Goal: Information Seeking & Learning: Compare options

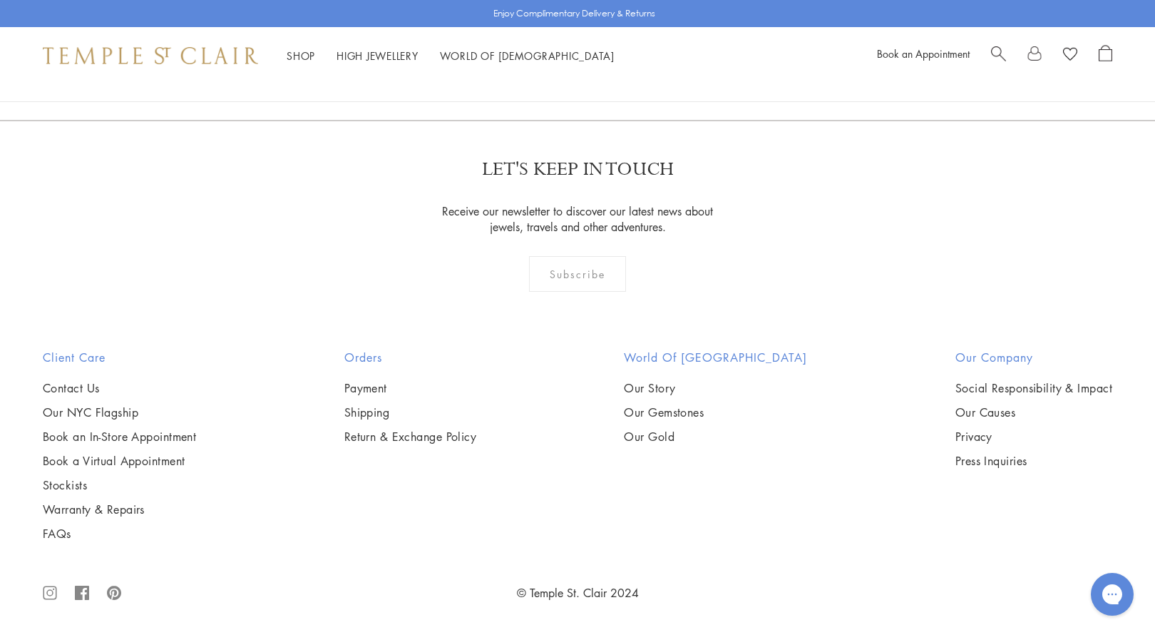
scroll to position [1110, 0]
click at [576, 63] on link "1" at bounding box center [576, 43] width 47 height 39
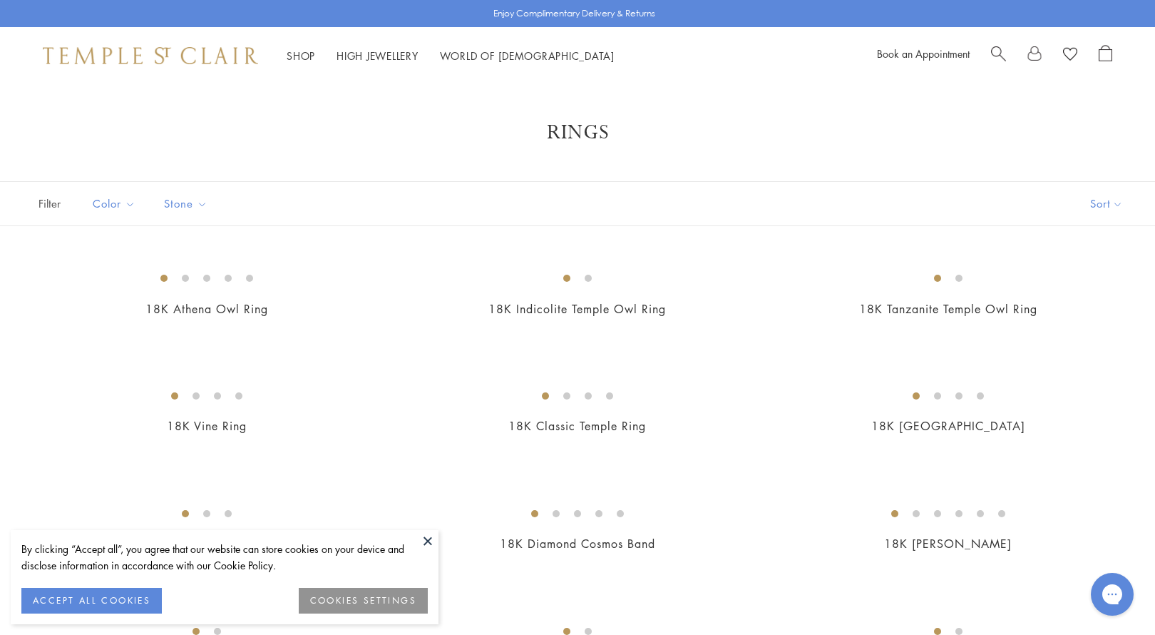
click at [429, 540] on button at bounding box center [427, 540] width 21 height 21
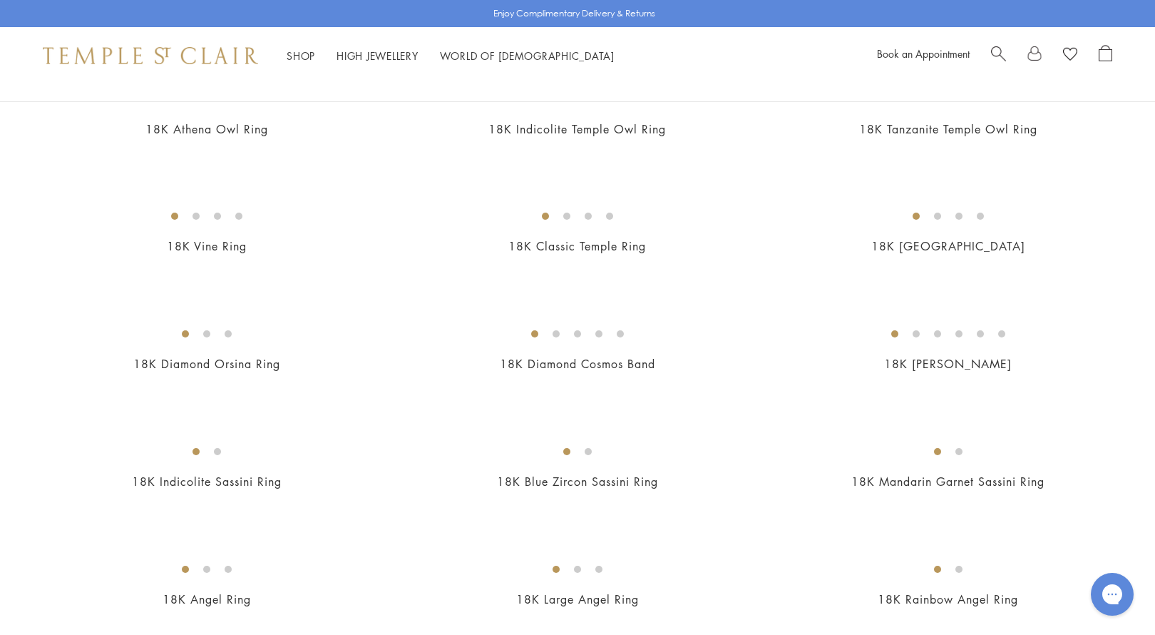
scroll to position [182, 0]
click at [0, 0] on img at bounding box center [0, 0] width 0 height 0
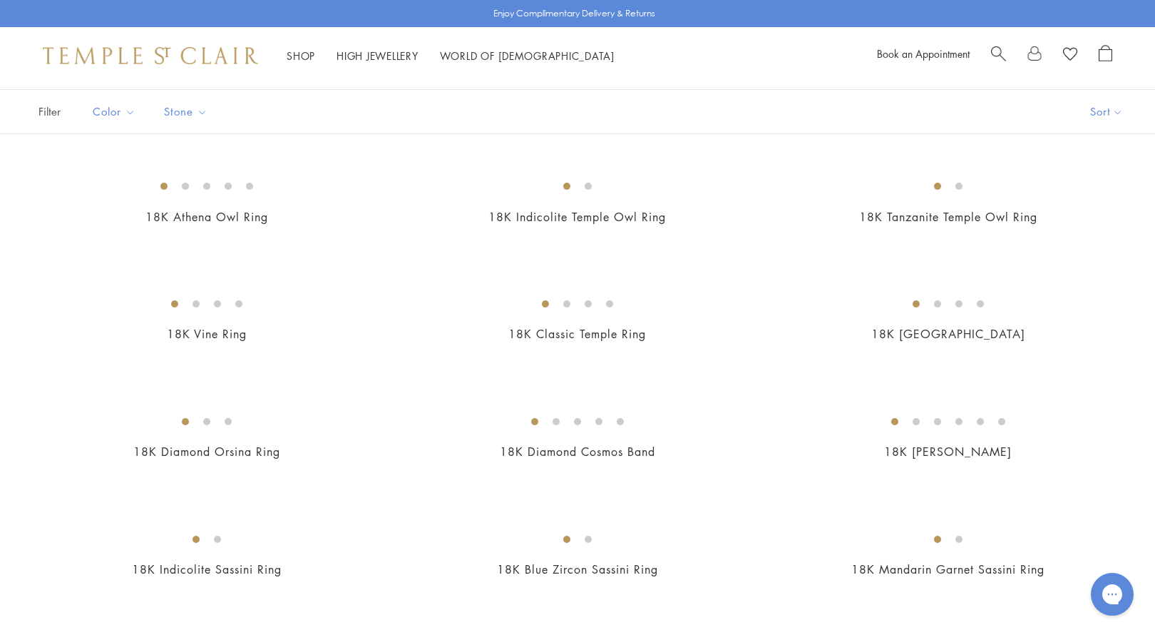
scroll to position [86, 0]
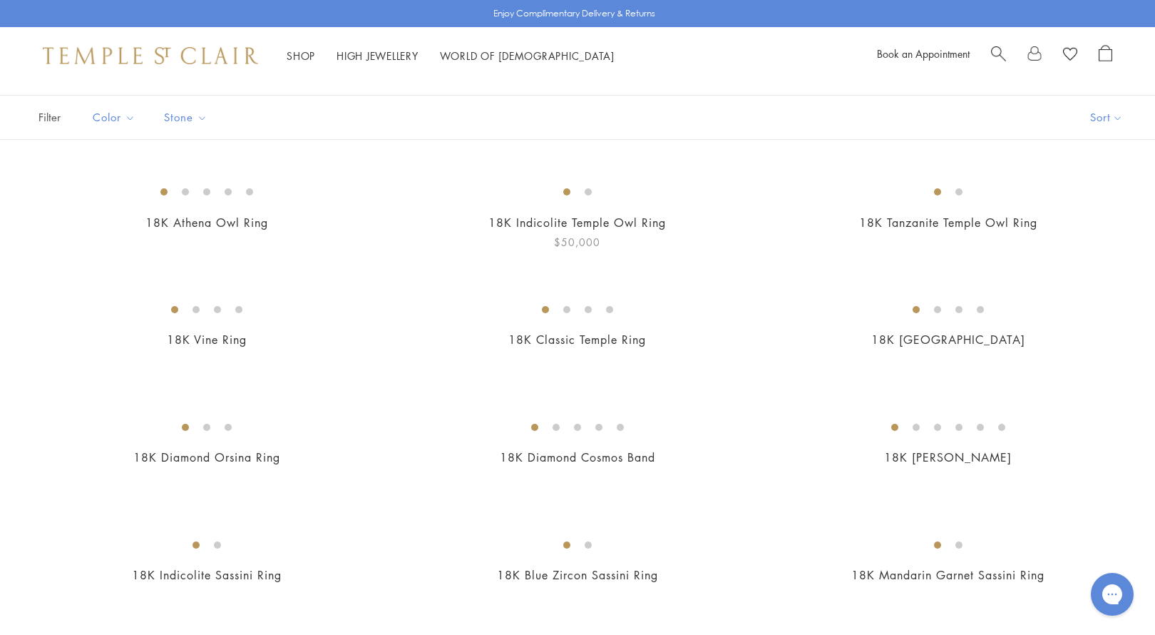
click at [0, 0] on img at bounding box center [0, 0] width 0 height 0
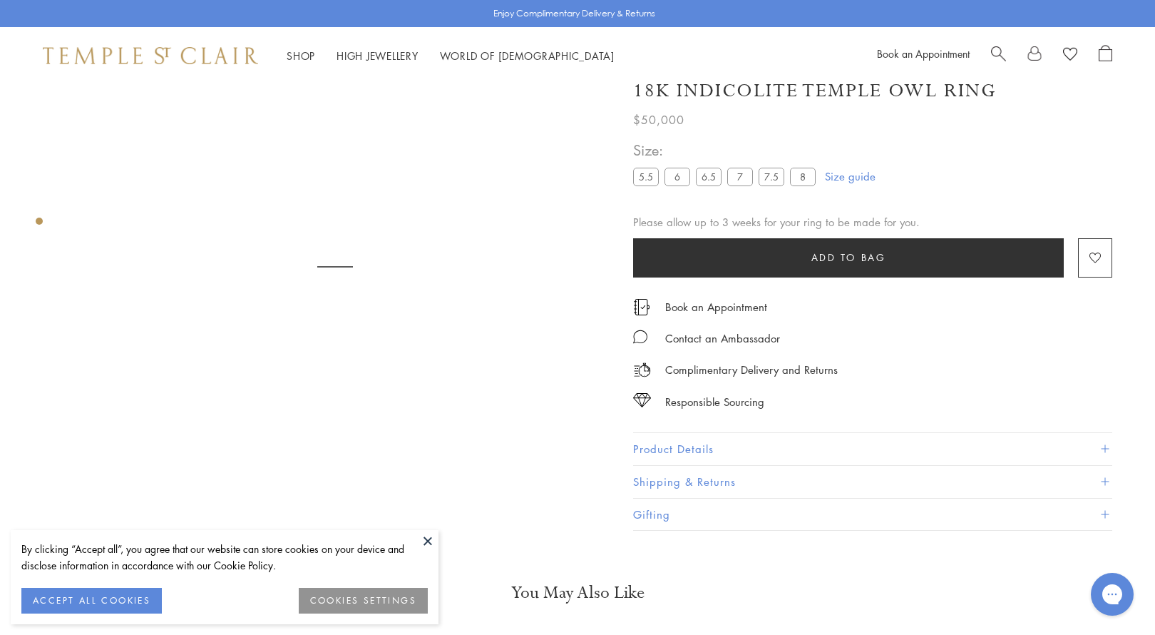
scroll to position [84, 0]
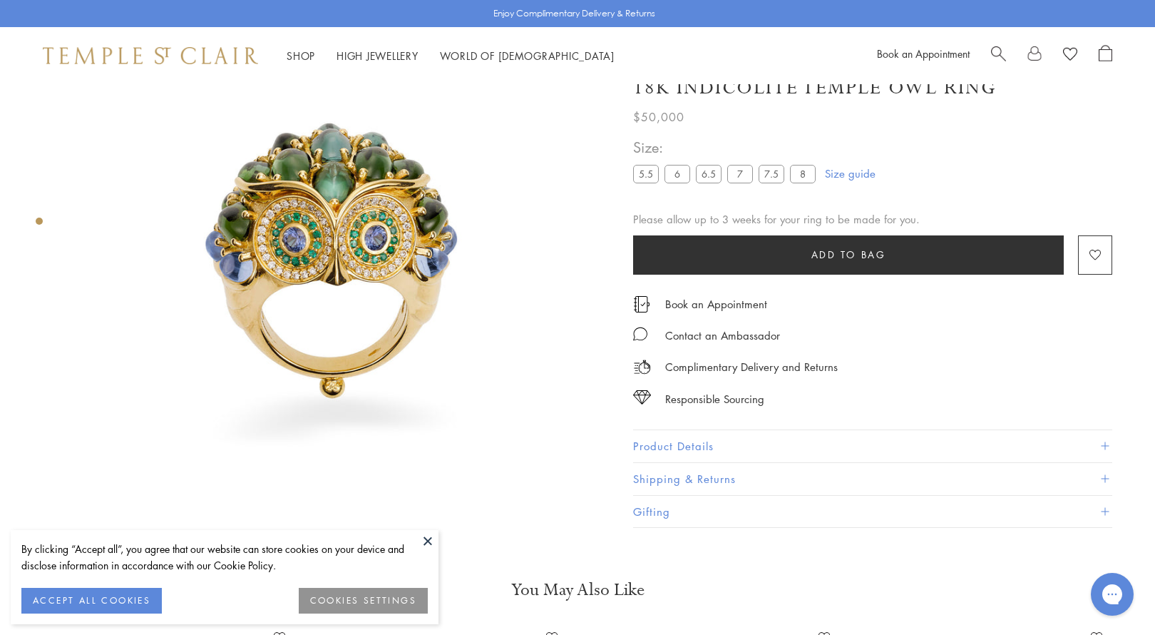
click at [426, 540] on button at bounding box center [427, 540] width 21 height 21
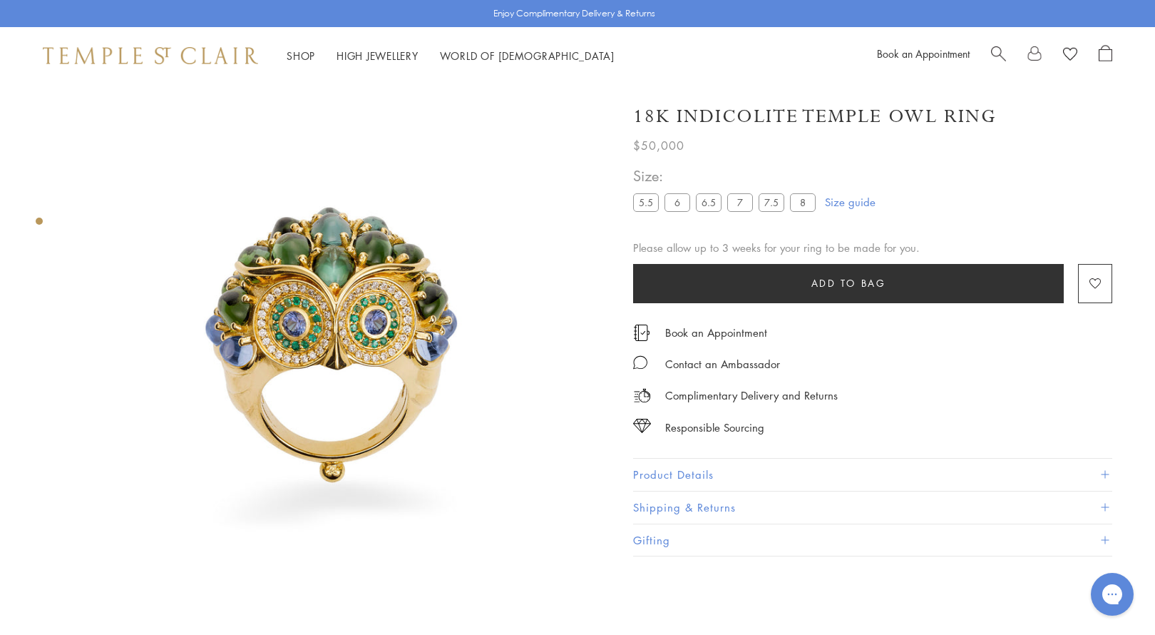
scroll to position [0, 0]
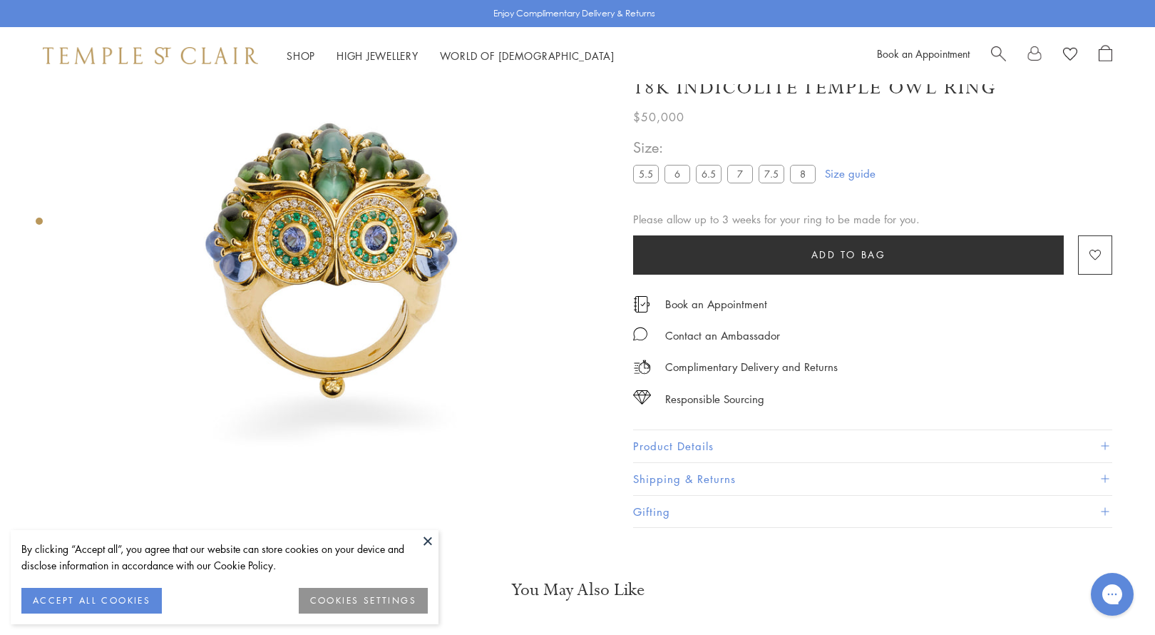
scroll to position [84, 0]
click at [426, 539] on button at bounding box center [427, 540] width 21 height 21
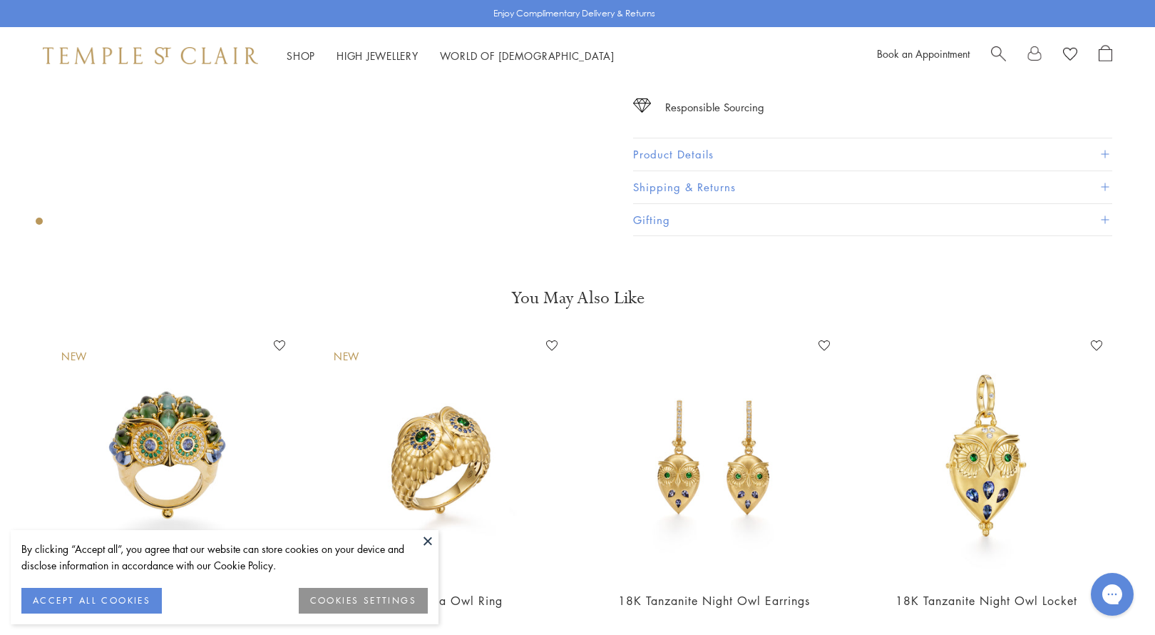
scroll to position [421, 0]
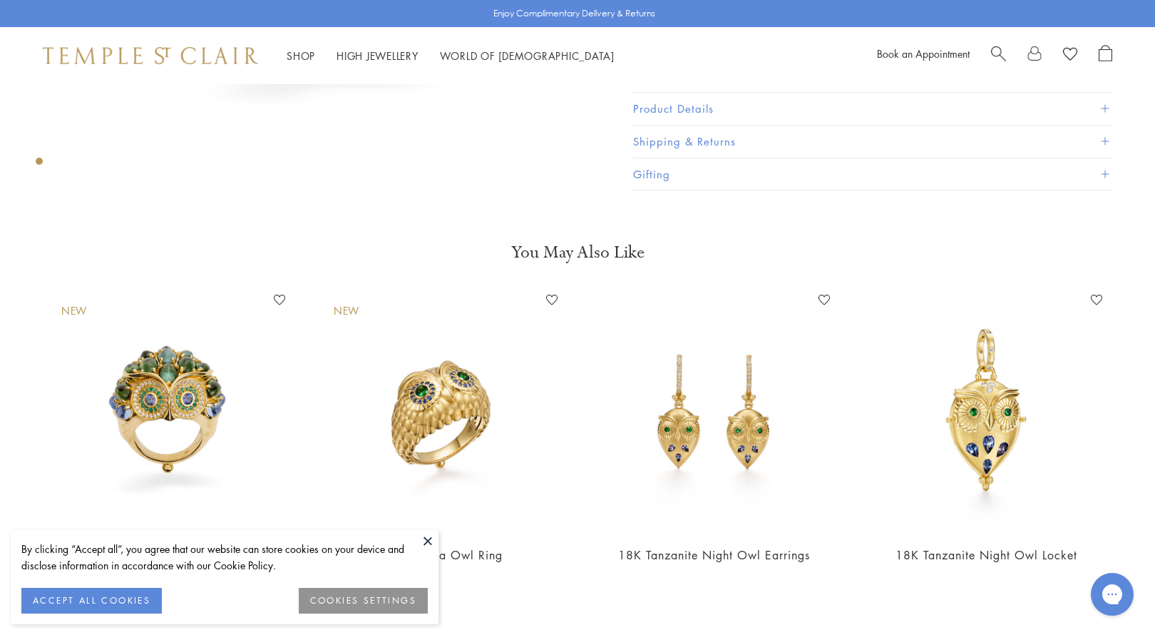
click at [429, 537] on button at bounding box center [427, 540] width 21 height 21
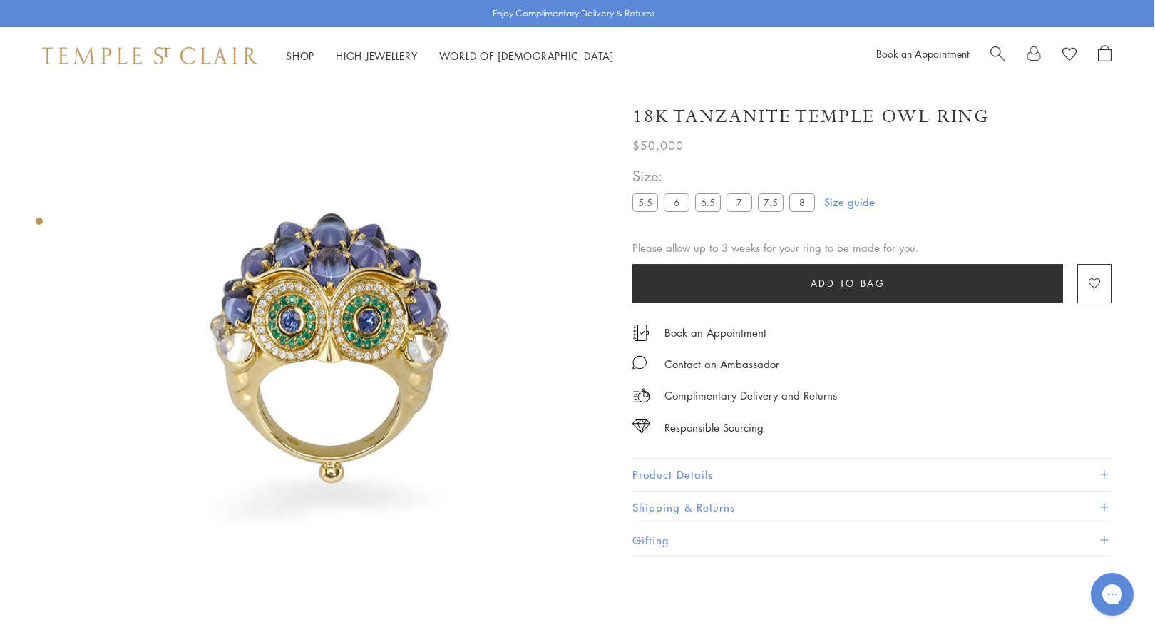
scroll to position [0, 1]
click at [360, 56] on link "High Jewellery High Jewellery" at bounding box center [377, 55] width 82 height 14
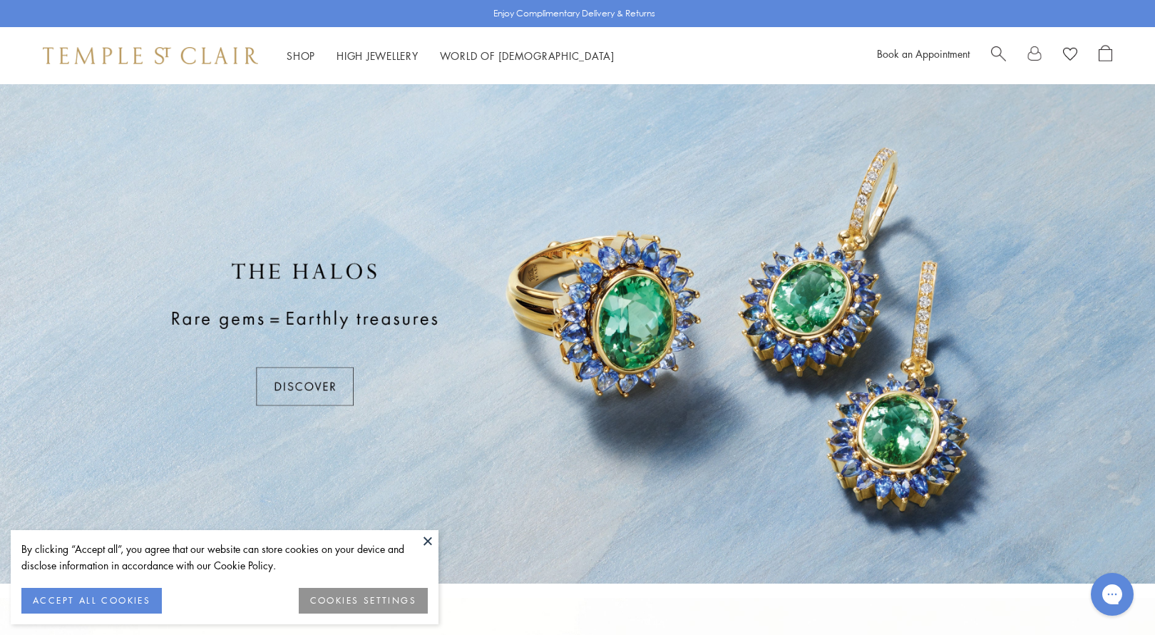
click at [428, 539] on button at bounding box center [427, 540] width 21 height 21
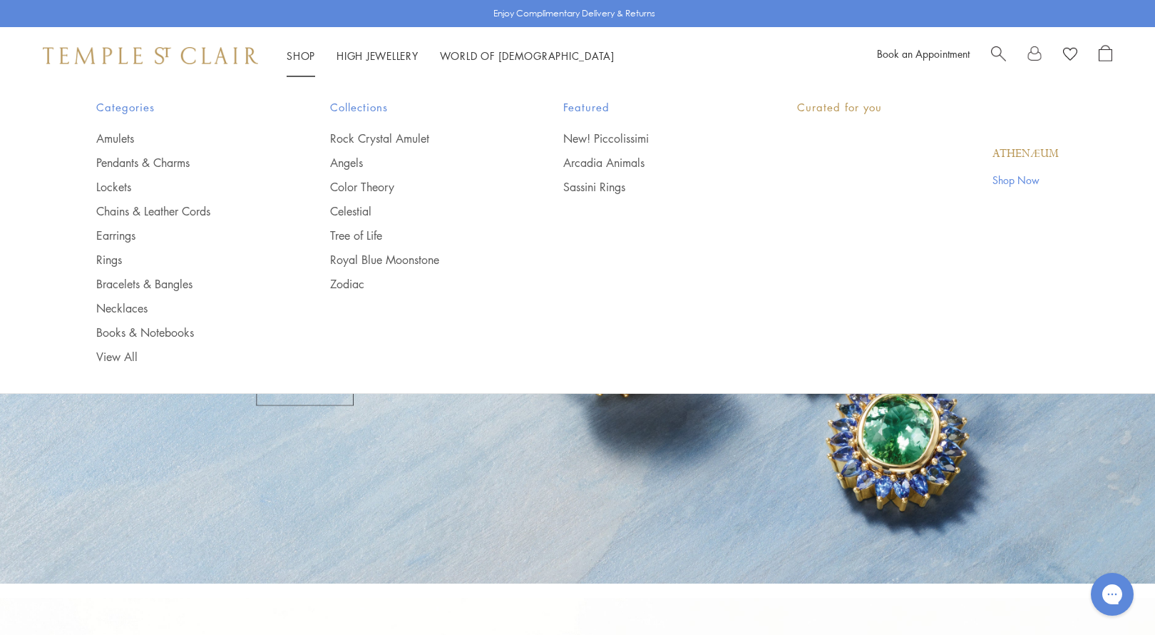
click at [307, 51] on link "Shop Shop" at bounding box center [301, 55] width 29 height 14
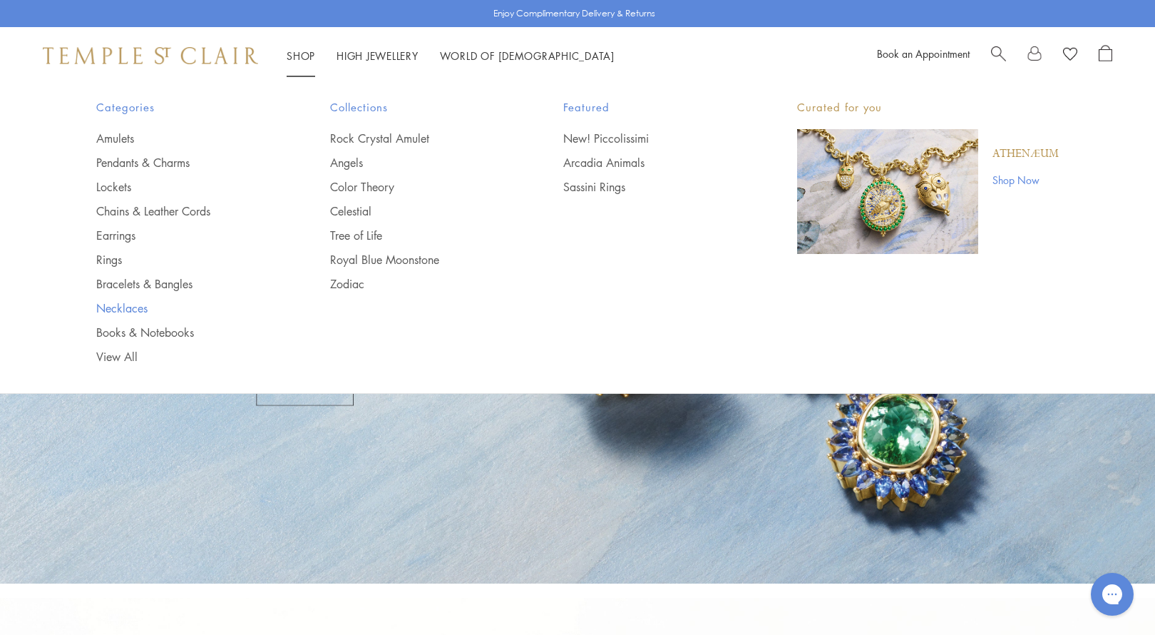
click at [121, 302] on link "Necklaces" at bounding box center [184, 308] width 177 height 16
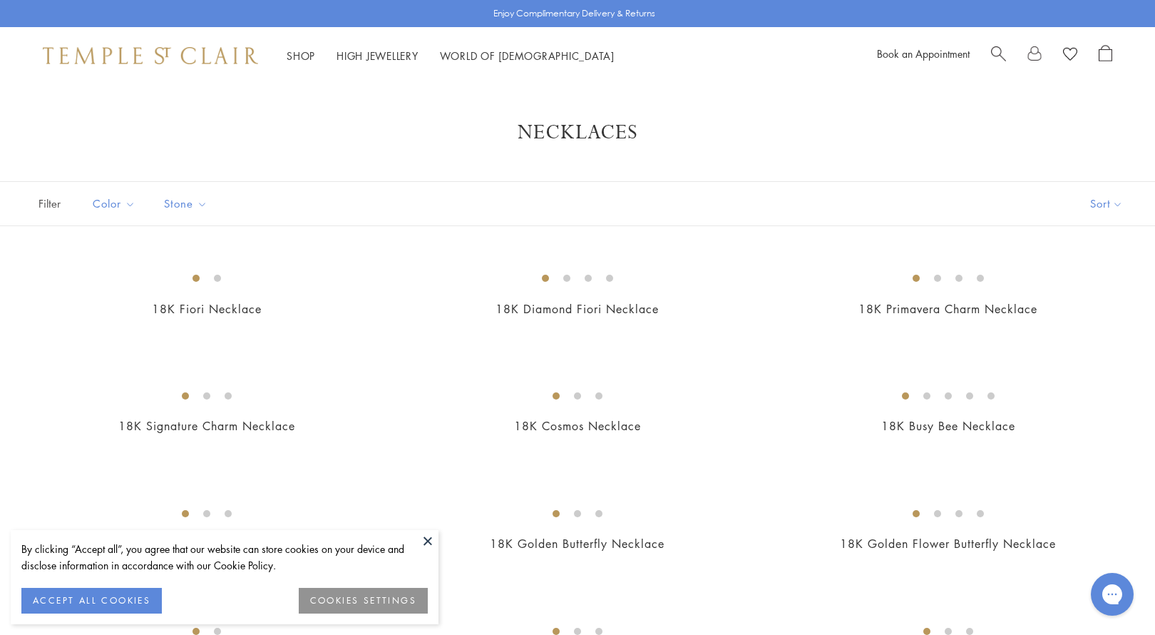
scroll to position [217, 0]
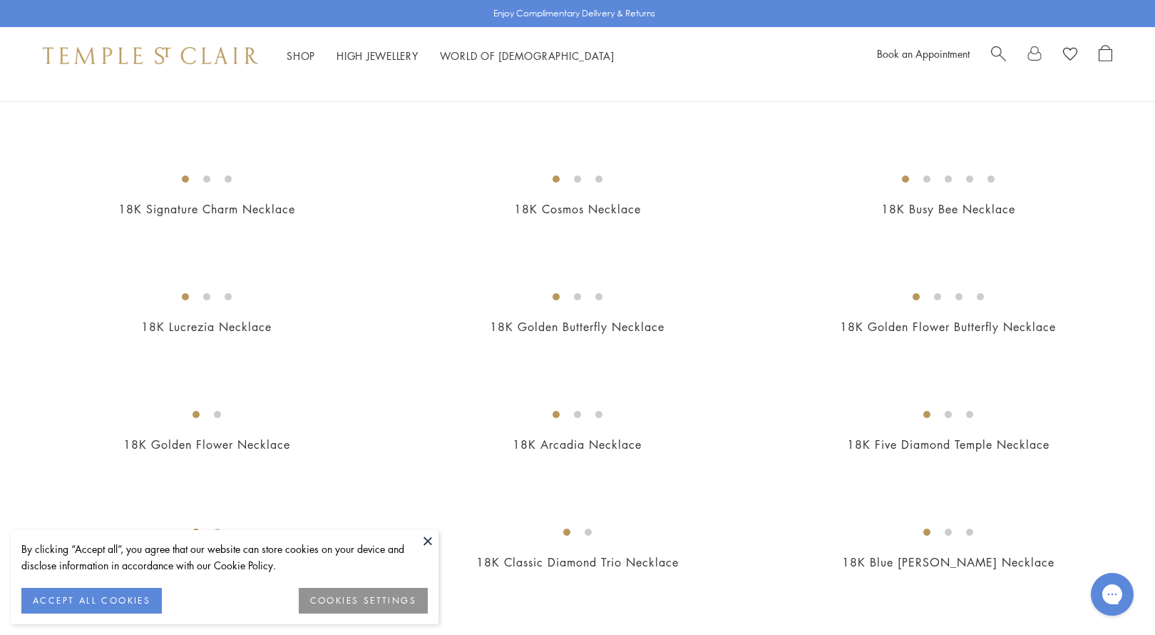
click at [427, 538] on button at bounding box center [427, 540] width 21 height 21
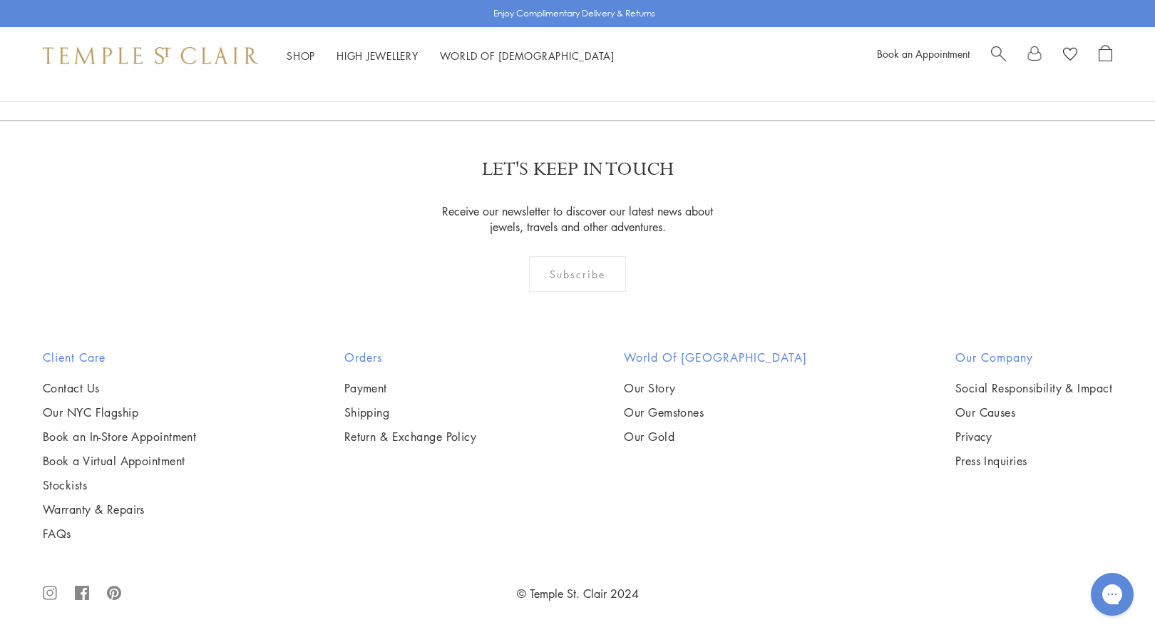
scroll to position [5759, 0]
click at [0, 0] on img at bounding box center [0, 0] width 0 height 0
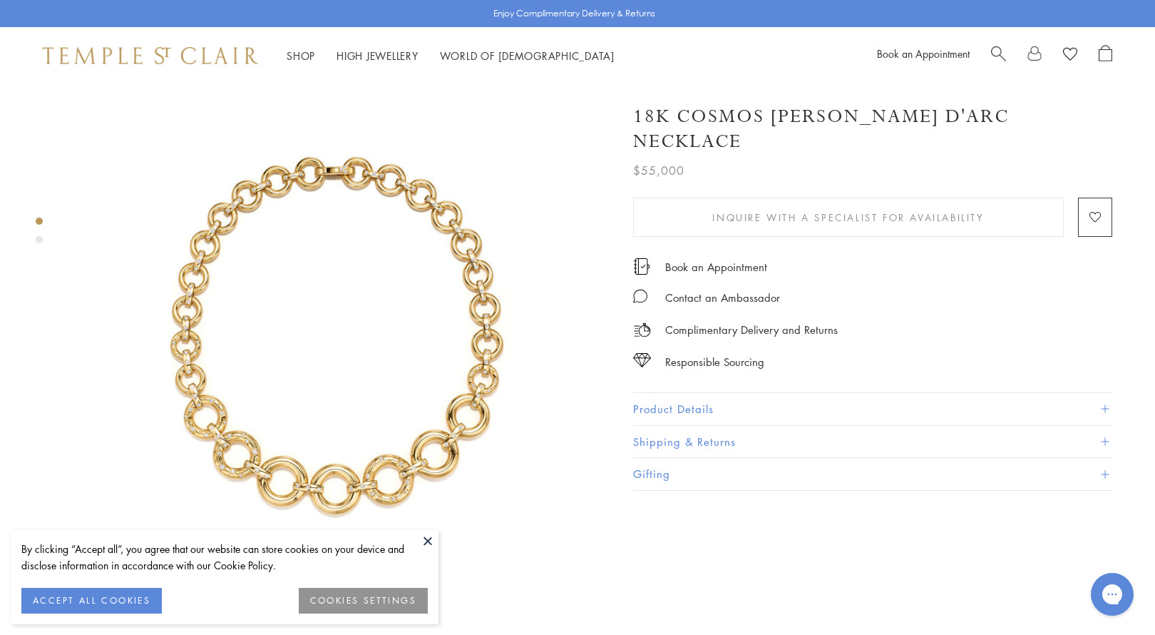
scroll to position [21, 0]
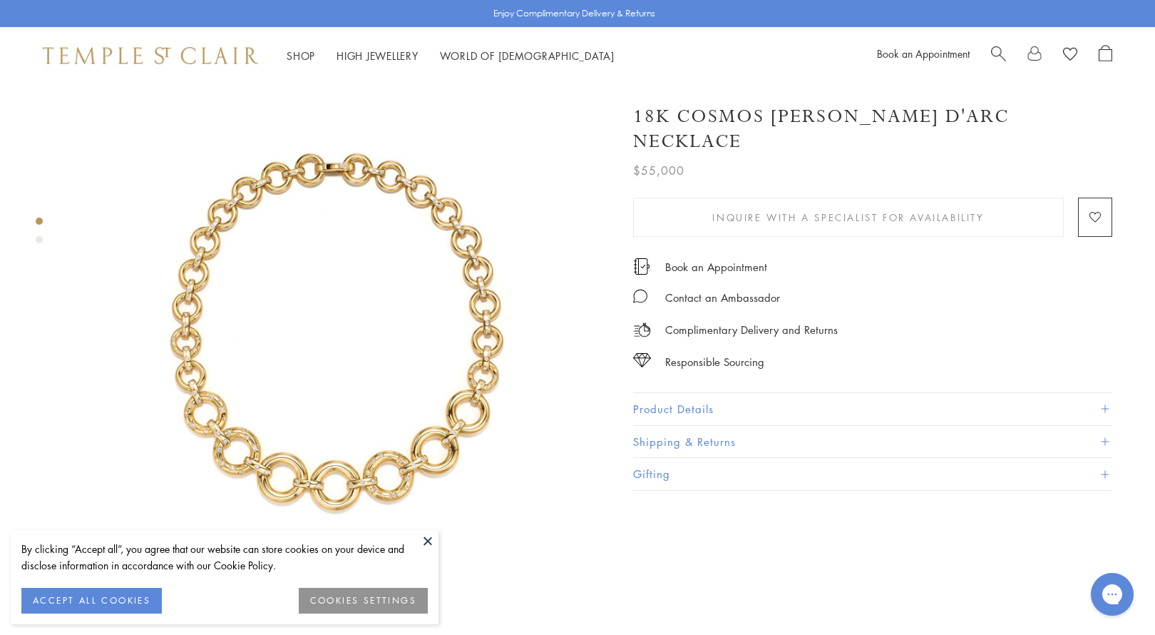
click at [429, 537] on button at bounding box center [427, 540] width 21 height 21
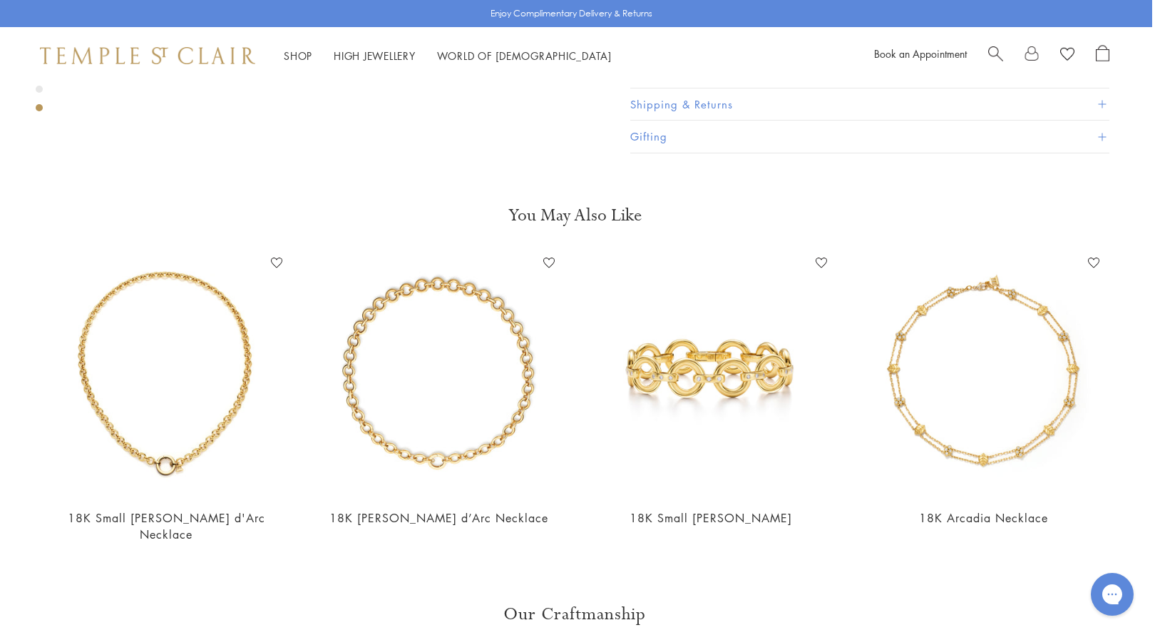
scroll to position [1011, 3]
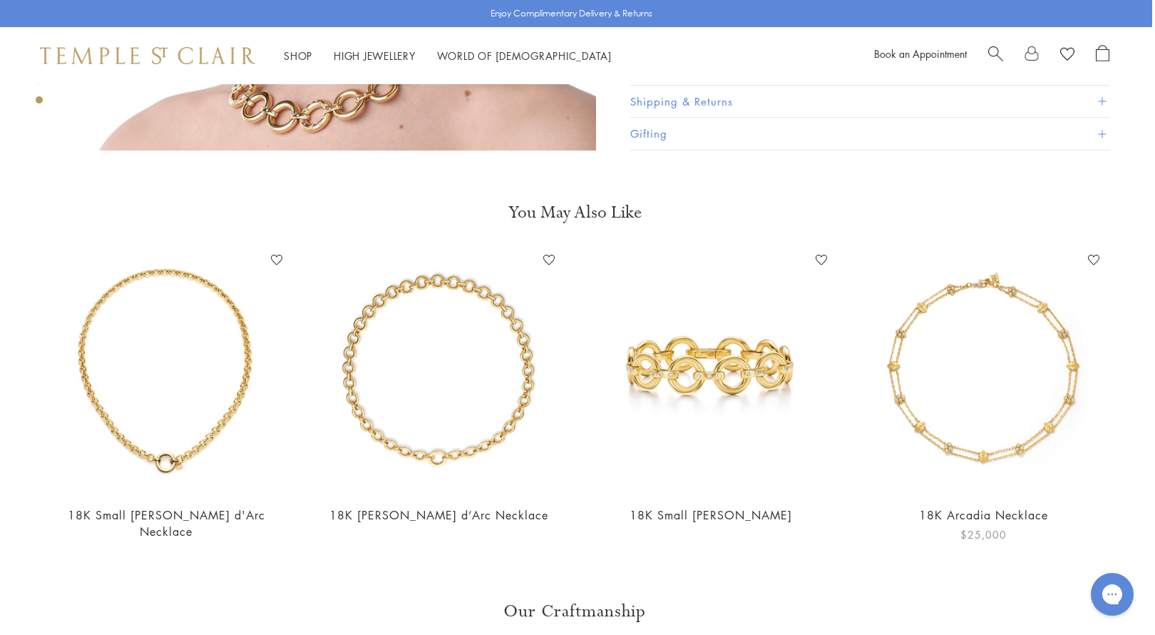
click at [1008, 386] on img at bounding box center [983, 371] width 244 height 244
click at [234, 299] on img at bounding box center [166, 371] width 244 height 244
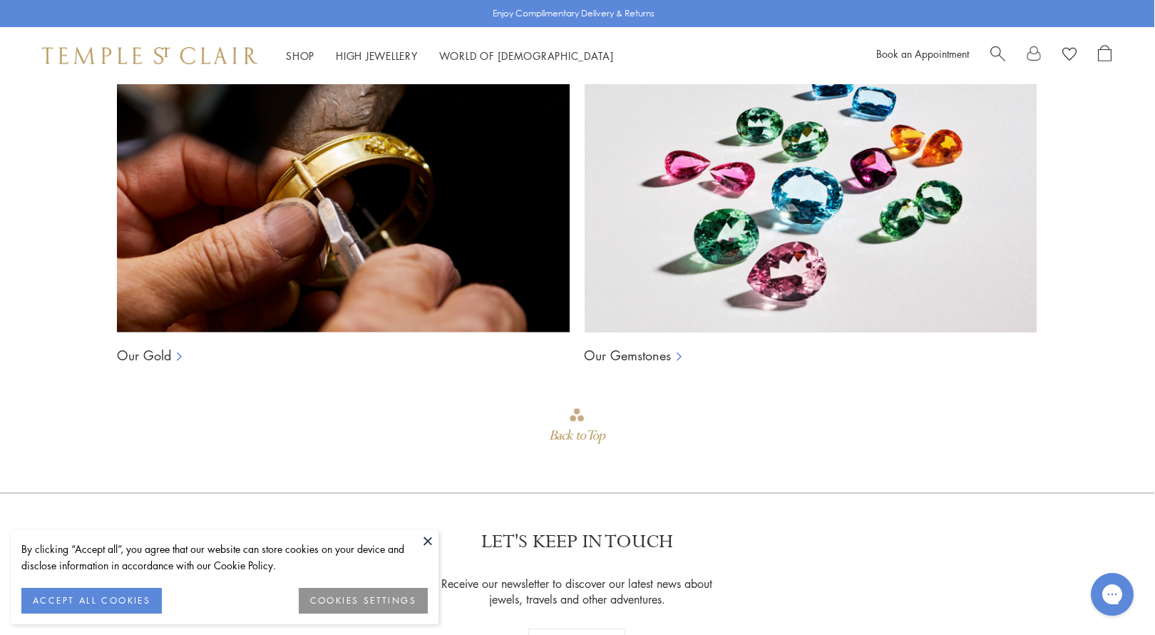
scroll to position [1065, 1]
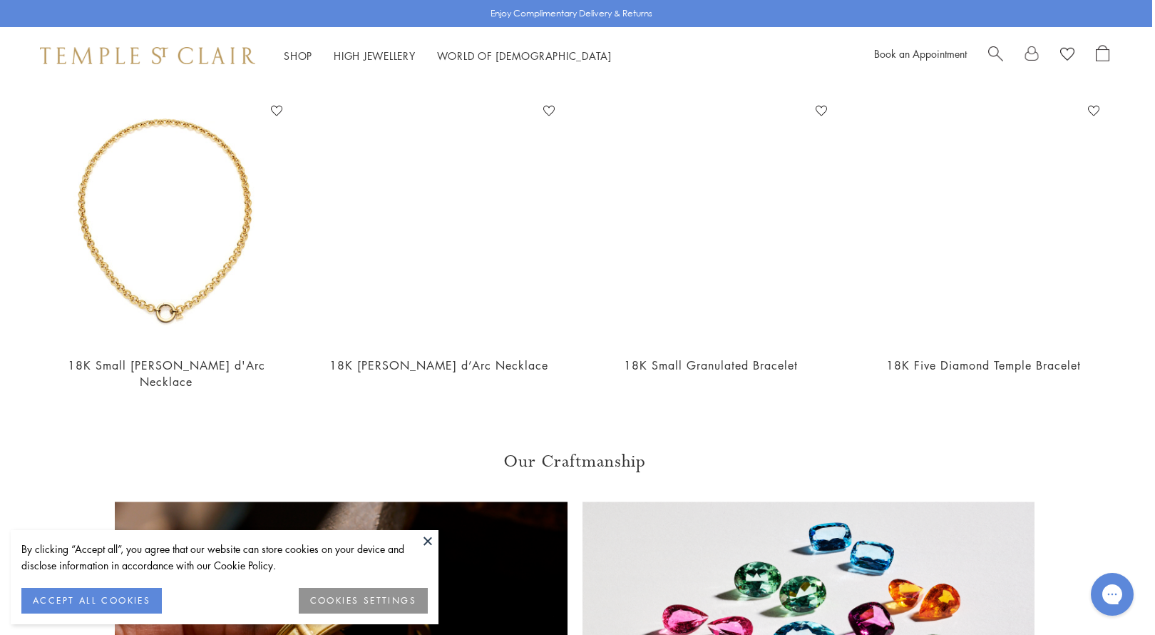
scroll to position [614, 3]
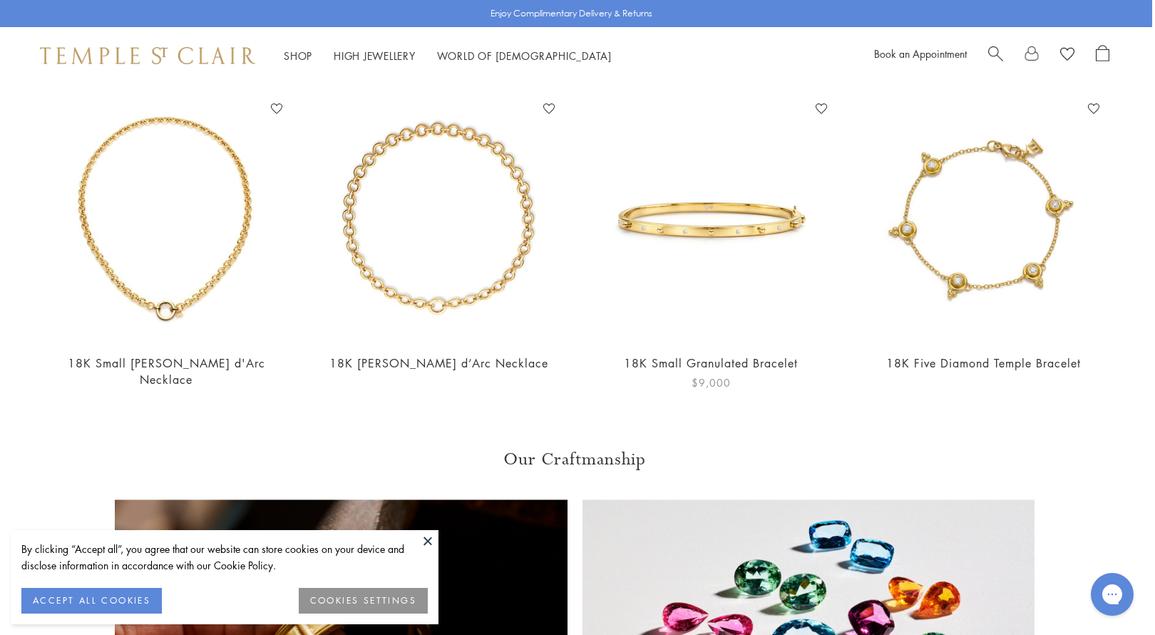
click at [710, 235] on img at bounding box center [711, 219] width 244 height 244
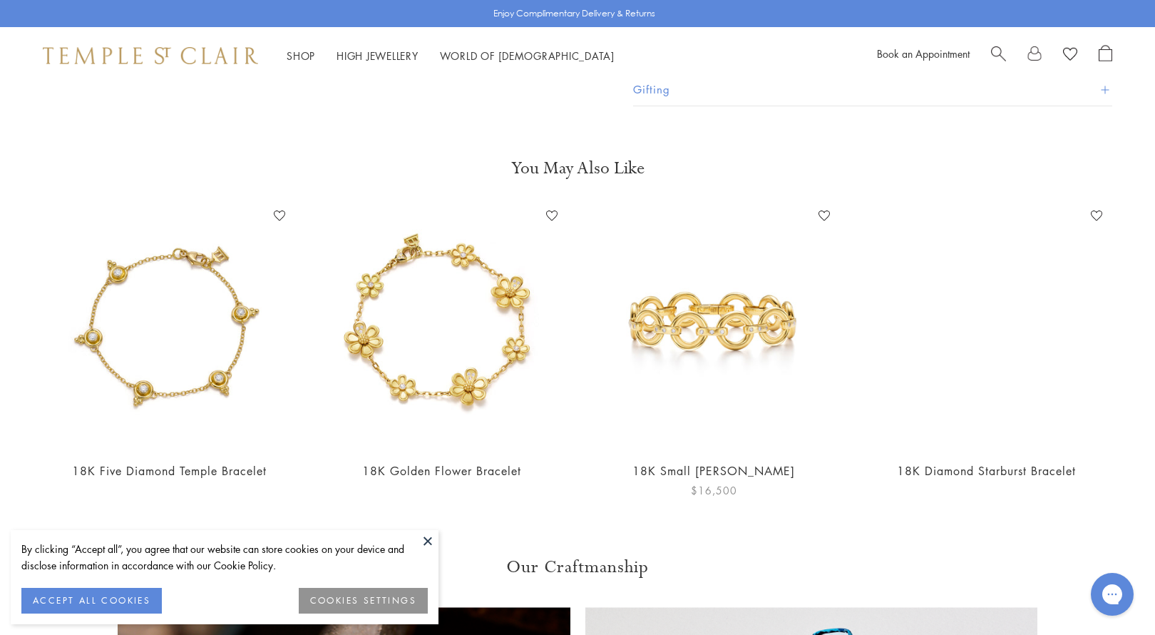
scroll to position [508, 0]
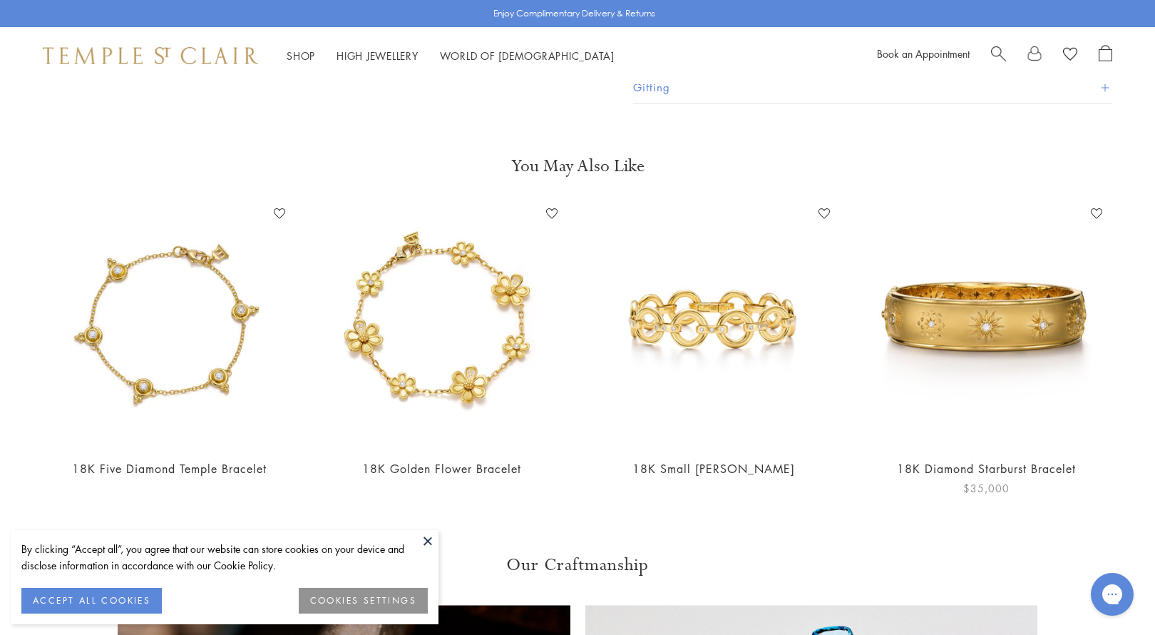
click at [1017, 329] on img at bounding box center [986, 325] width 244 height 244
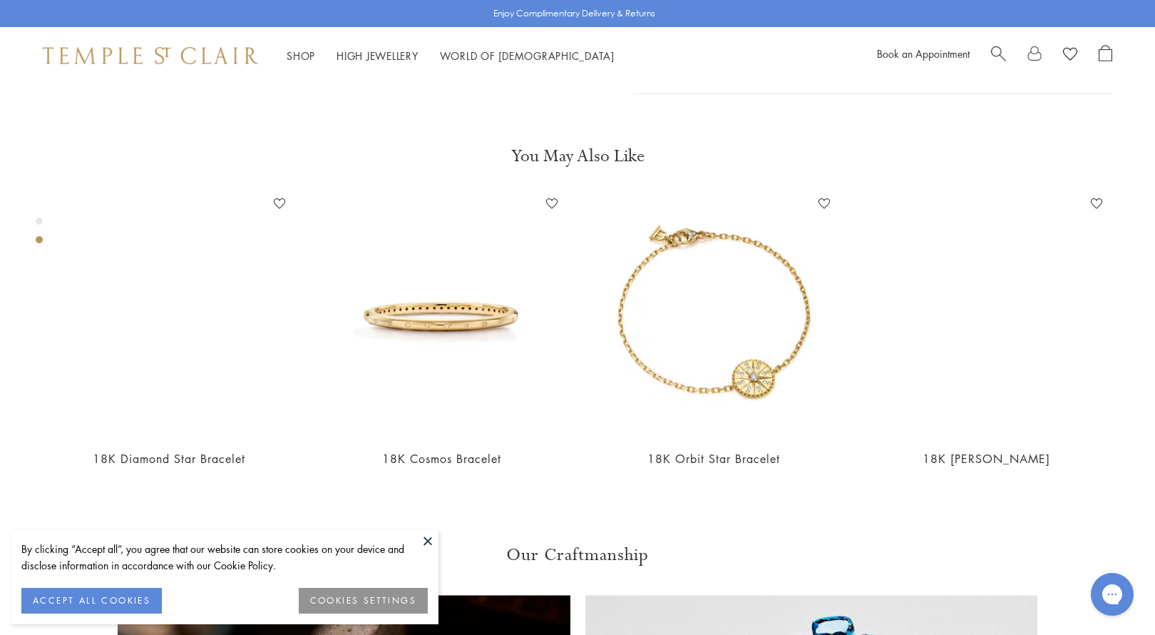
scroll to position [1070, 0]
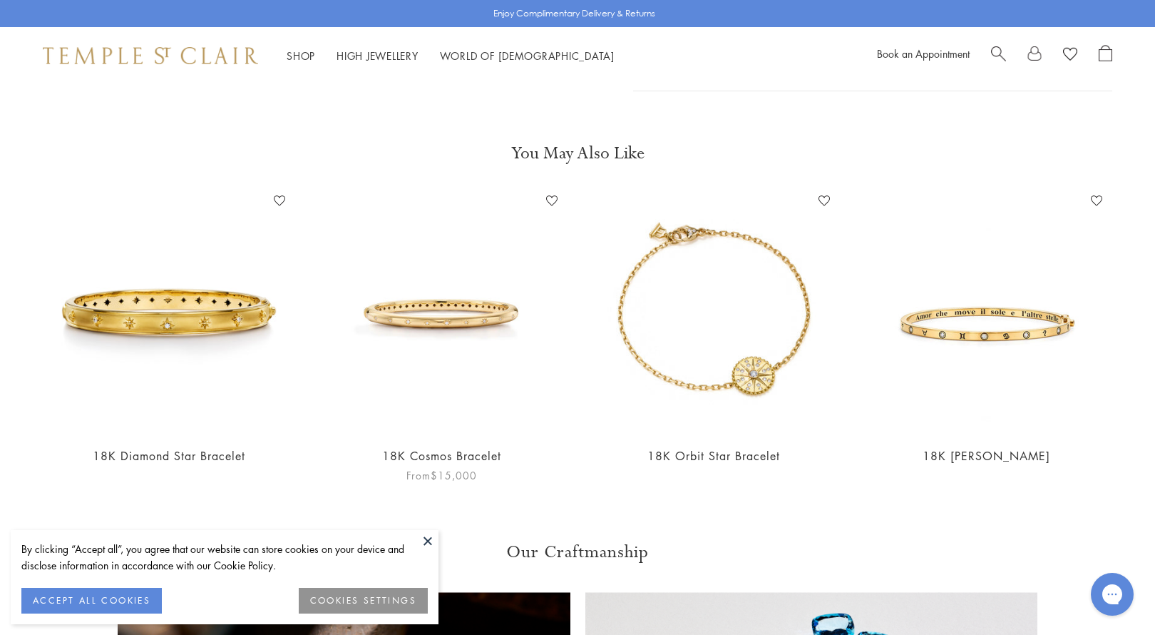
click at [498, 299] on img at bounding box center [441, 312] width 244 height 244
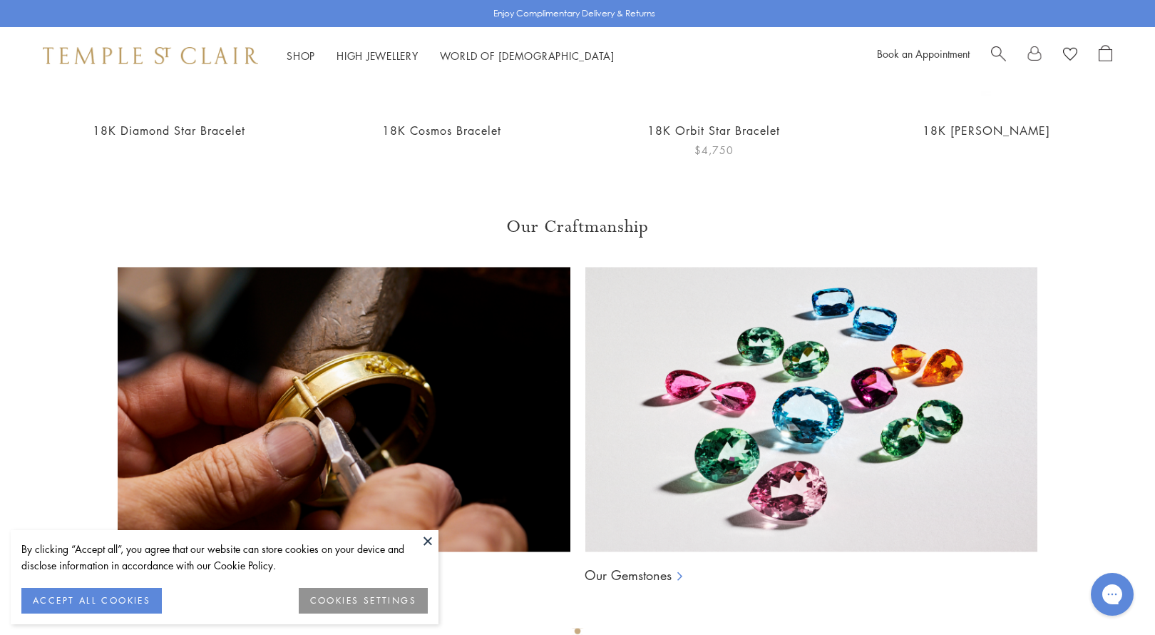
scroll to position [1396, 0]
click at [428, 538] on button at bounding box center [427, 540] width 21 height 21
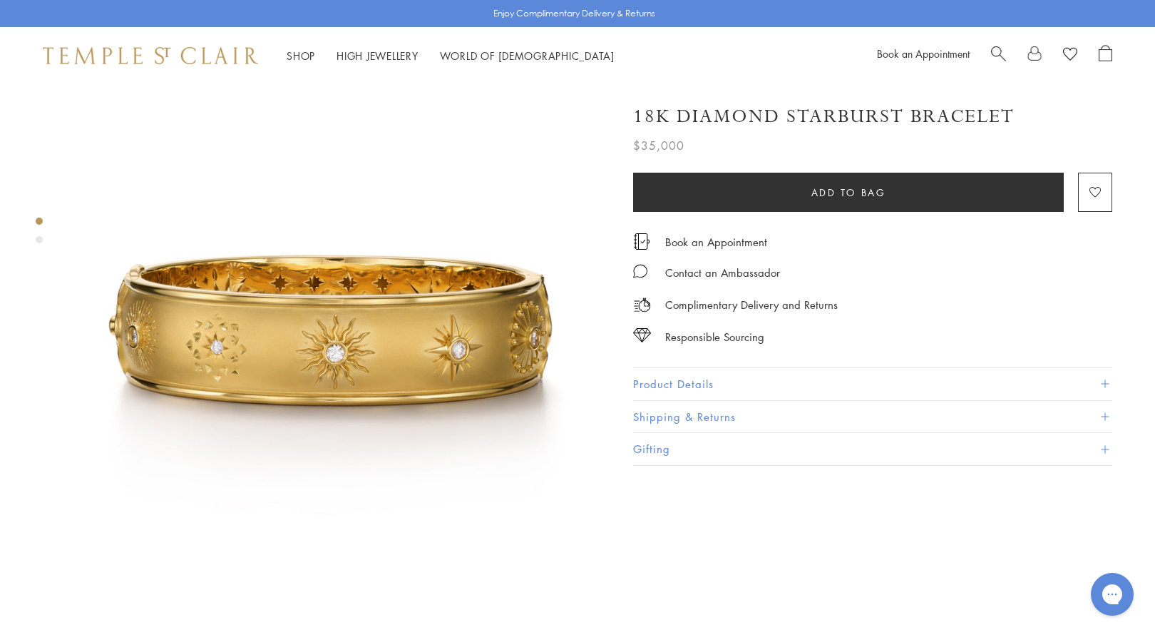
scroll to position [0, 0]
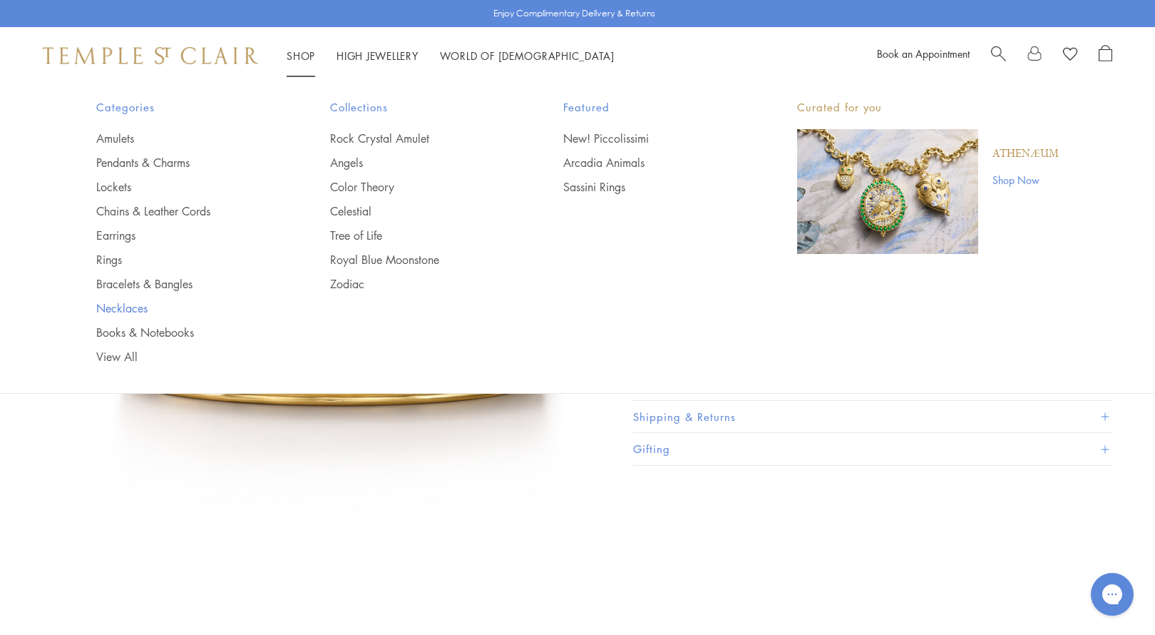
click at [123, 305] on link "Necklaces" at bounding box center [184, 308] width 177 height 16
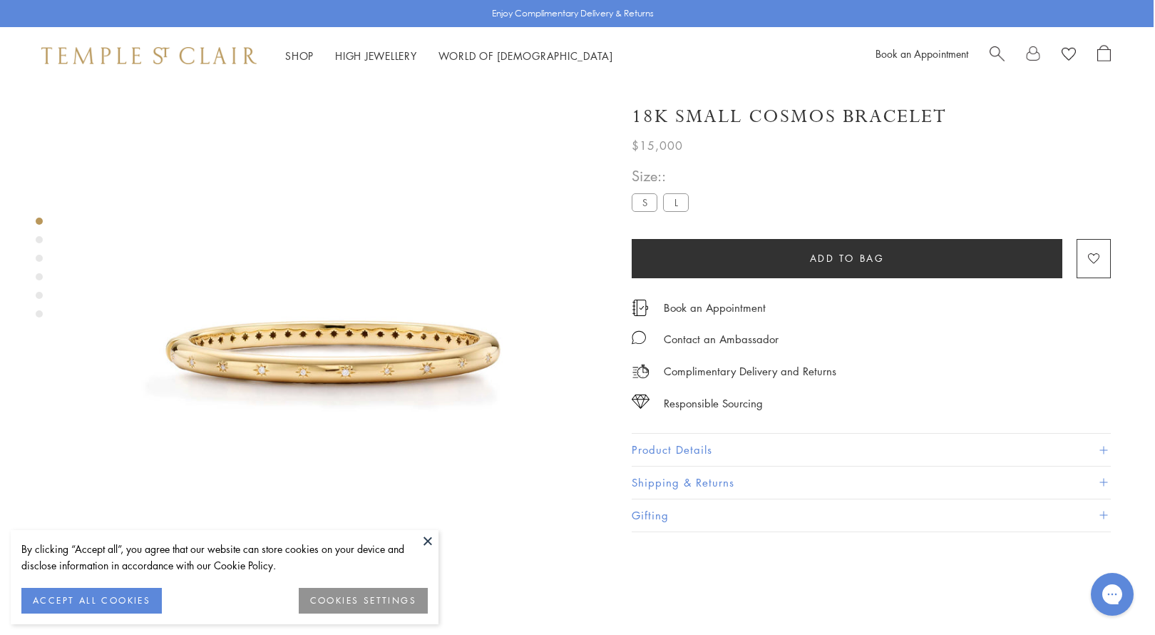
scroll to position [0, 1]
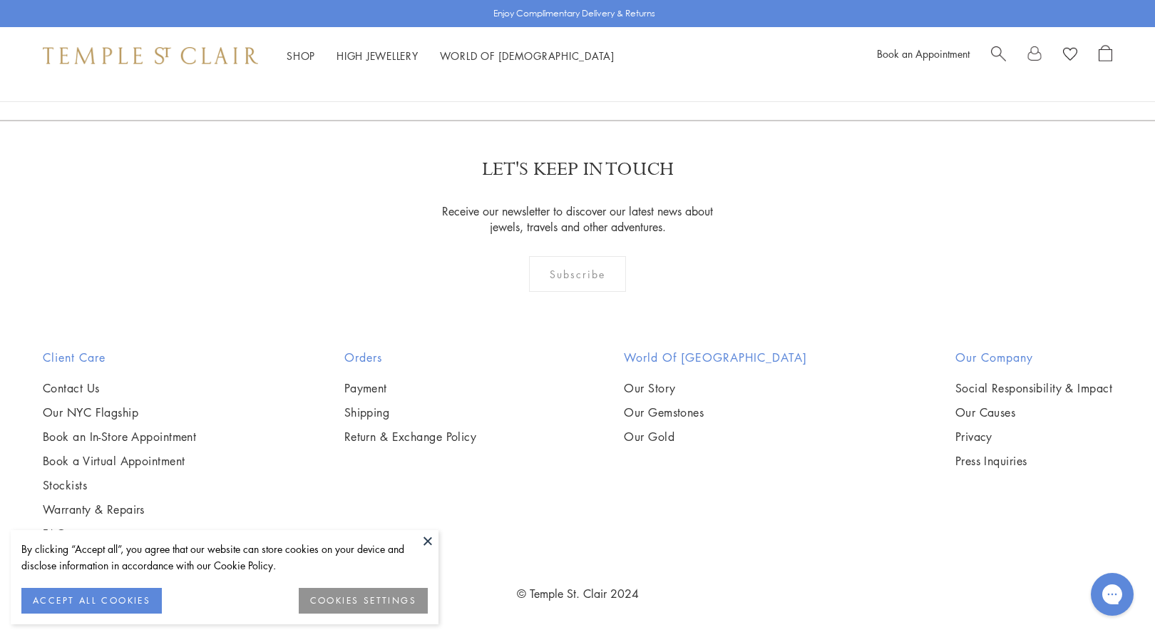
scroll to position [6232, 0]
